Goal: Find specific fact: Find specific fact

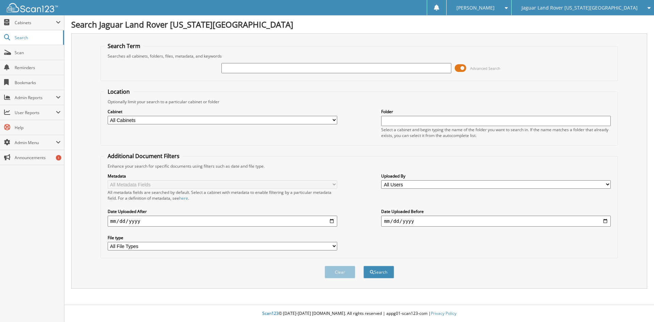
click at [319, 68] on input "text" at bounding box center [335, 68] width 229 height 10
type input "95722"
click at [363, 266] on button "Search" at bounding box center [378, 272] width 31 height 13
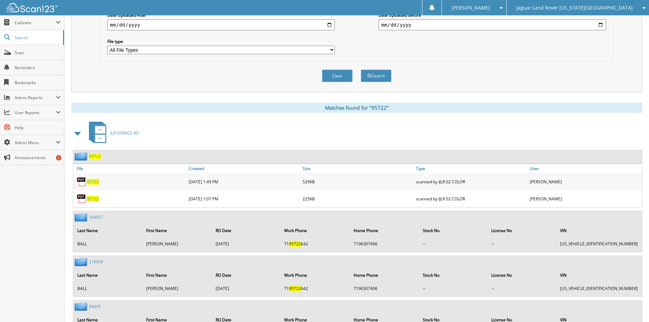
scroll to position [204, 0]
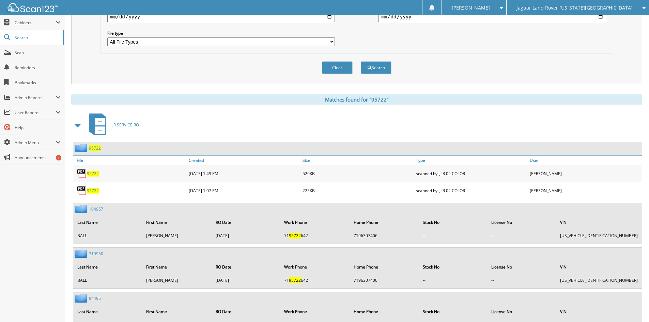
click at [92, 173] on span "95722" at bounding box center [93, 174] width 12 height 6
click at [91, 191] on span "95722" at bounding box center [93, 191] width 12 height 6
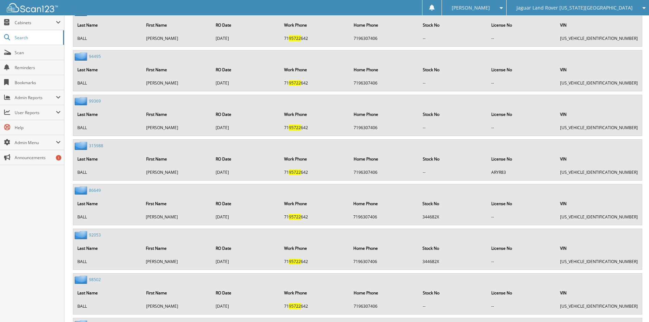
scroll to position [306, 0]
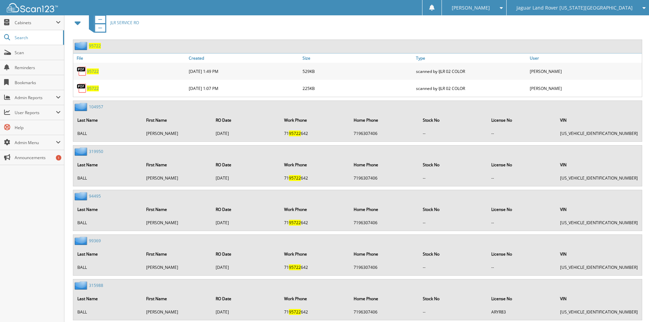
click at [77, 23] on span at bounding box center [78, 23] width 10 height 12
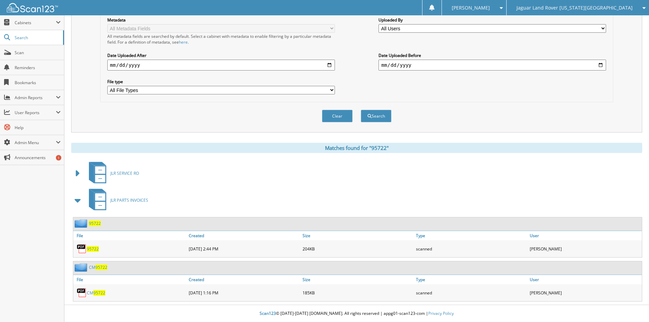
click at [98, 291] on span "95722" at bounding box center [99, 293] width 12 height 6
click at [96, 295] on span "95722" at bounding box center [99, 293] width 12 height 6
click at [93, 248] on span "95722" at bounding box center [93, 249] width 12 height 6
click at [442, 110] on div "Clear Search" at bounding box center [356, 116] width 513 height 28
